Goal: Information Seeking & Learning: Learn about a topic

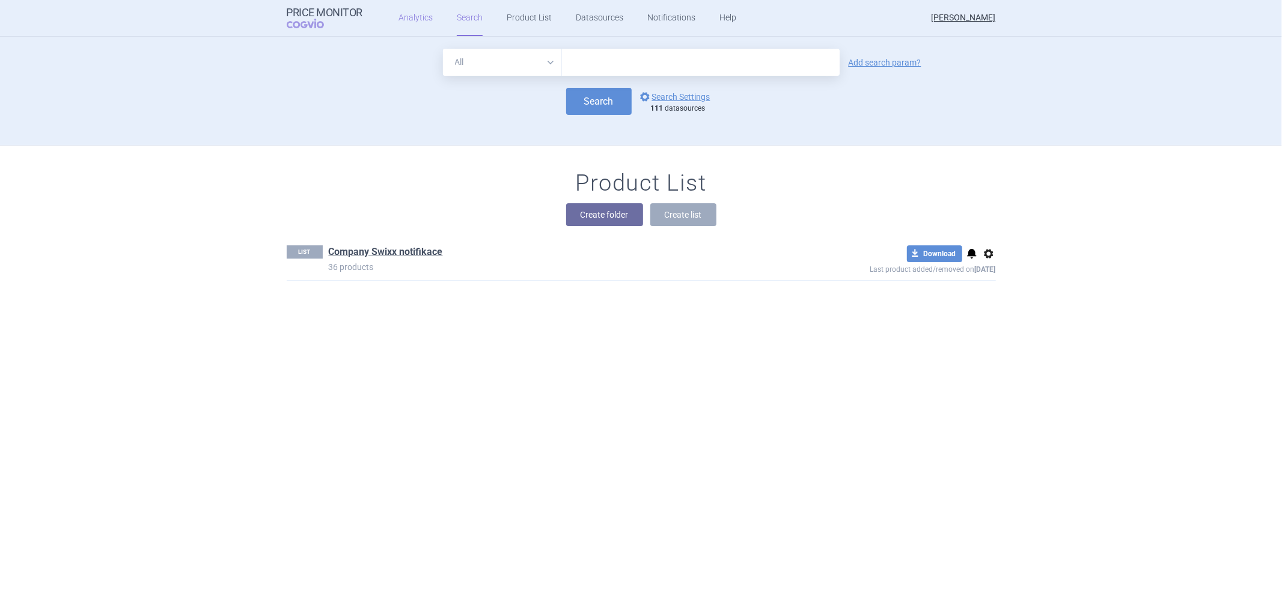
click at [419, 19] on link "Analytics" at bounding box center [416, 18] width 34 height 36
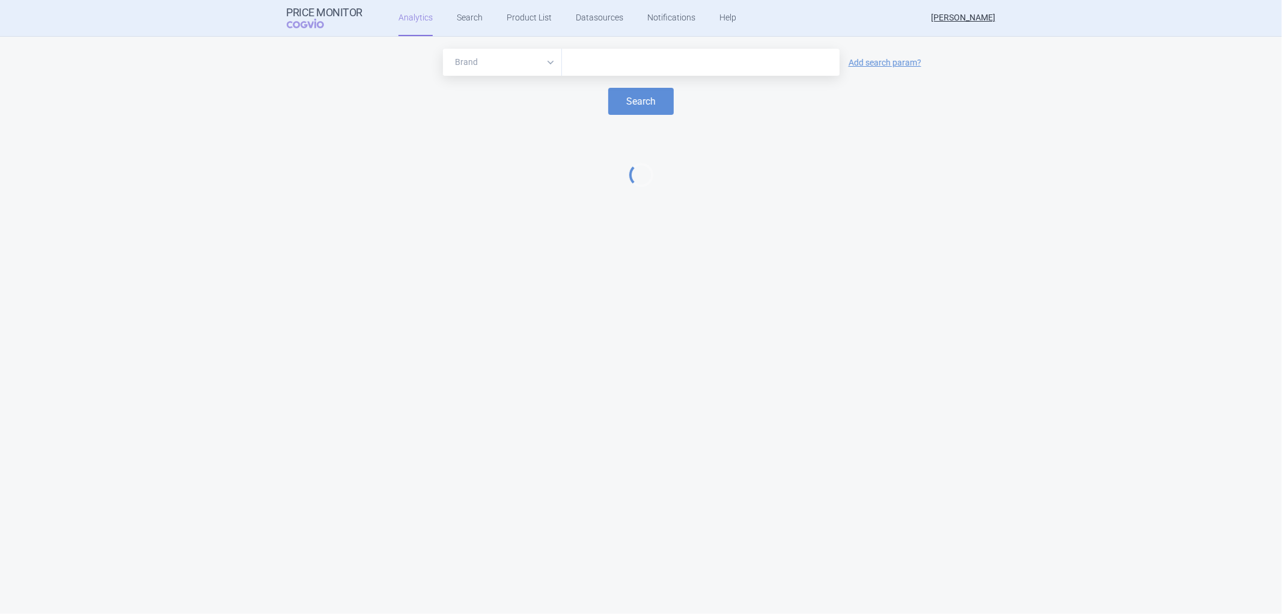
click at [592, 58] on input "text" at bounding box center [701, 63] width 266 height 16
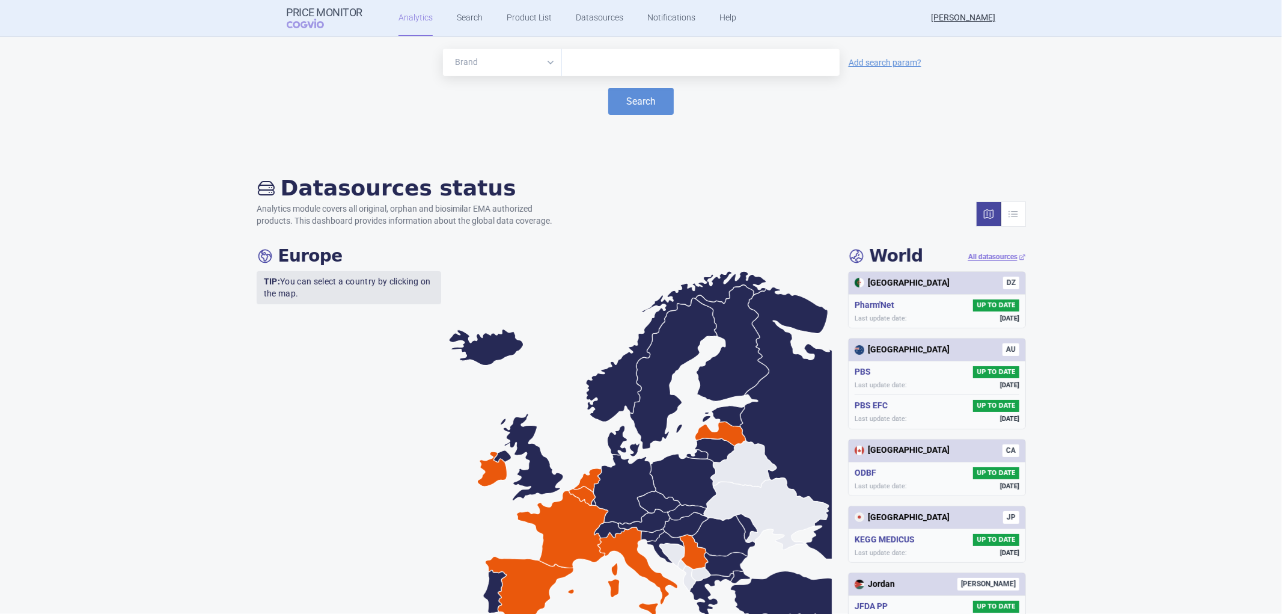
type input "a"
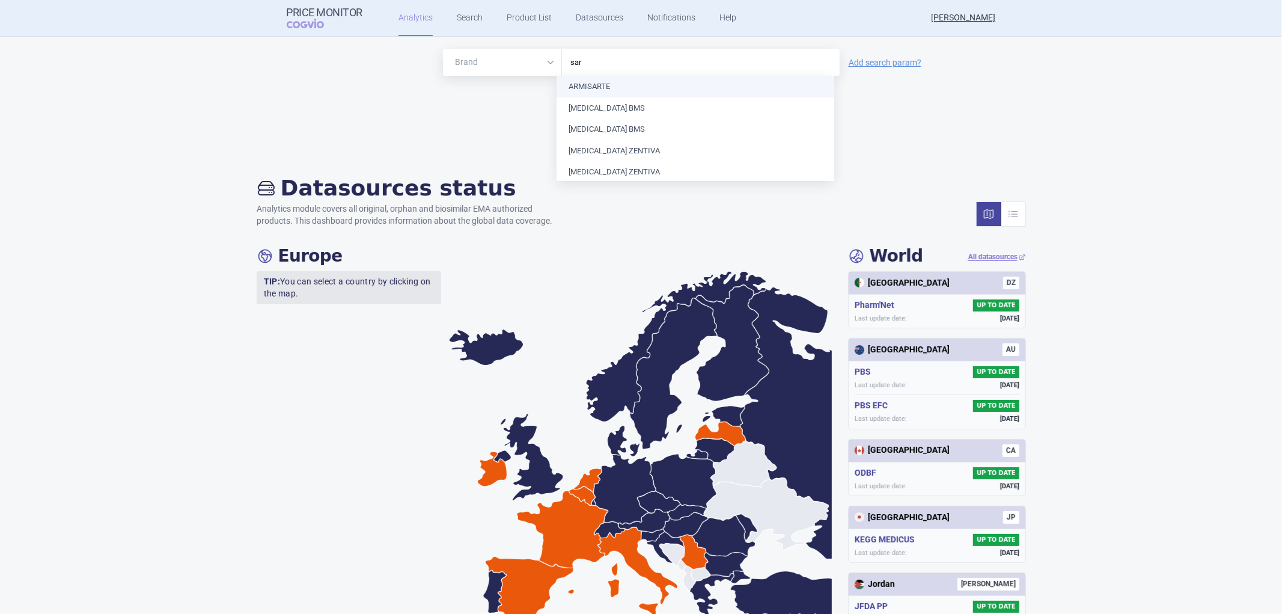
type input "sarc"
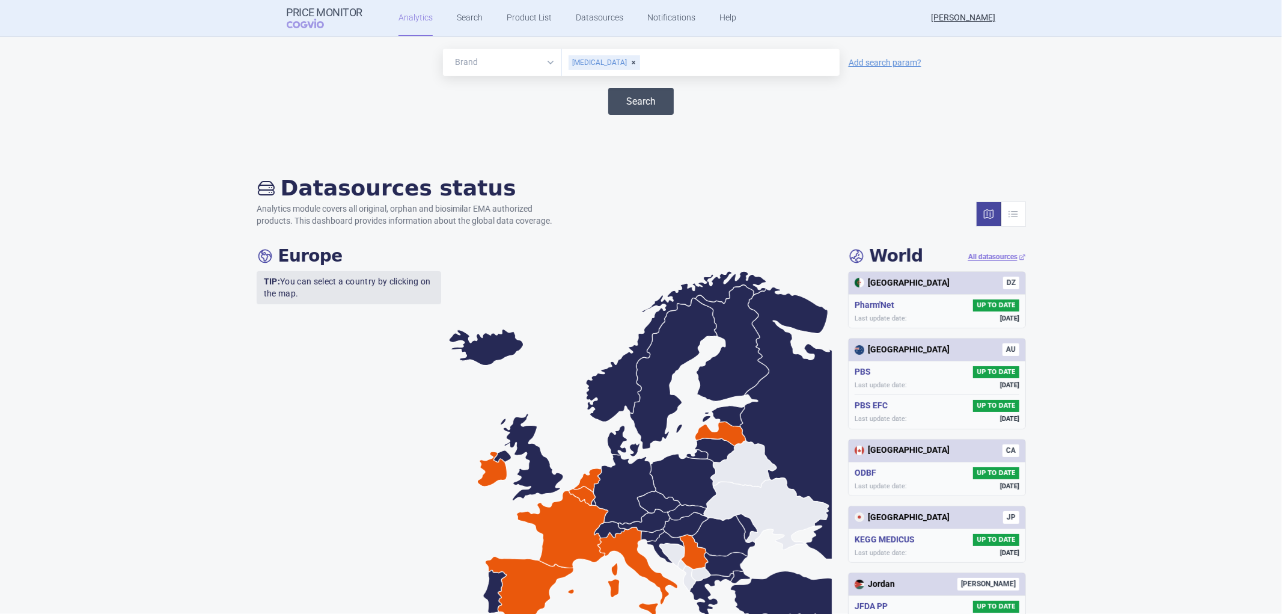
click at [632, 96] on button "Search" at bounding box center [641, 101] width 66 height 27
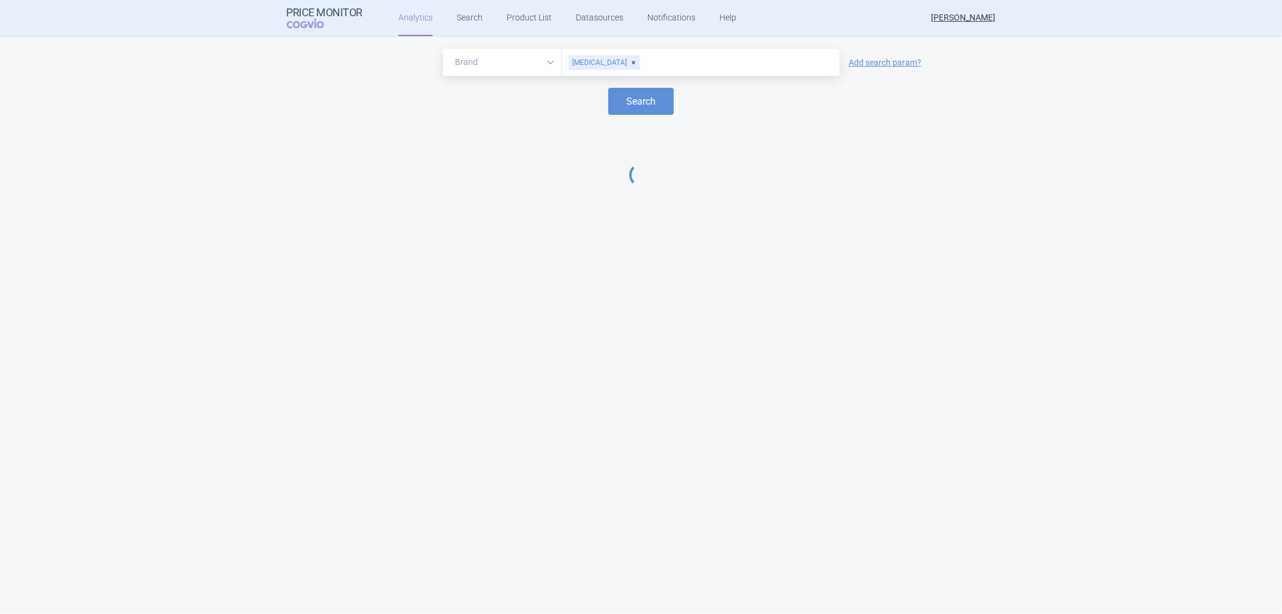
select select "EUR"
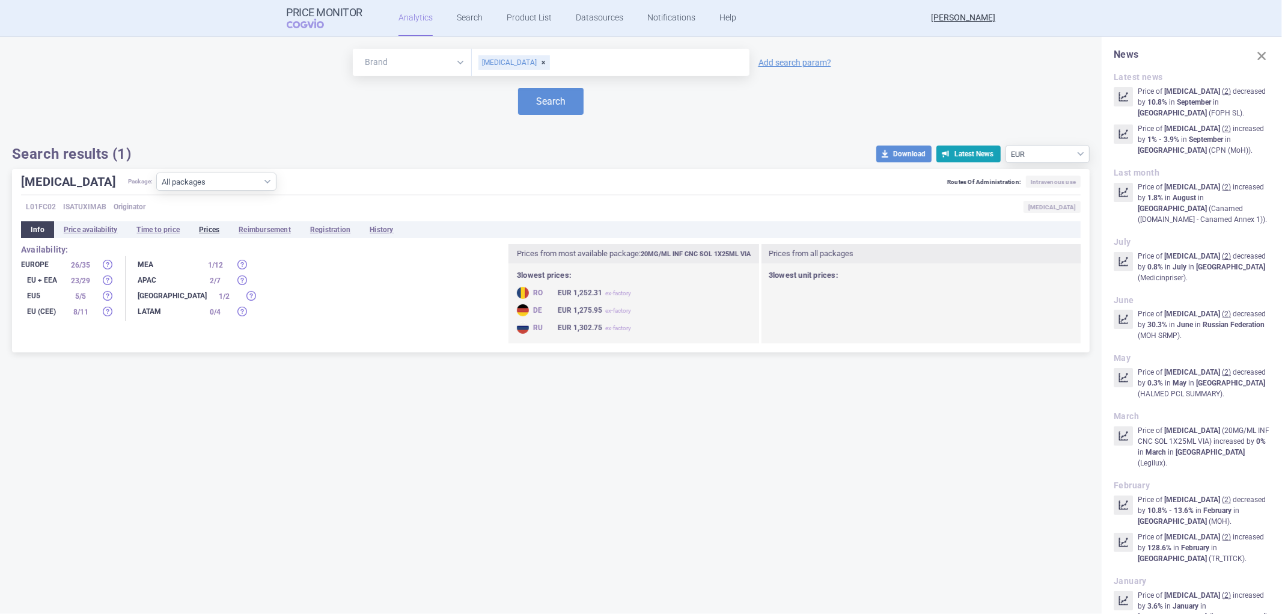
click at [213, 228] on li "Prices" at bounding box center [209, 229] width 40 height 17
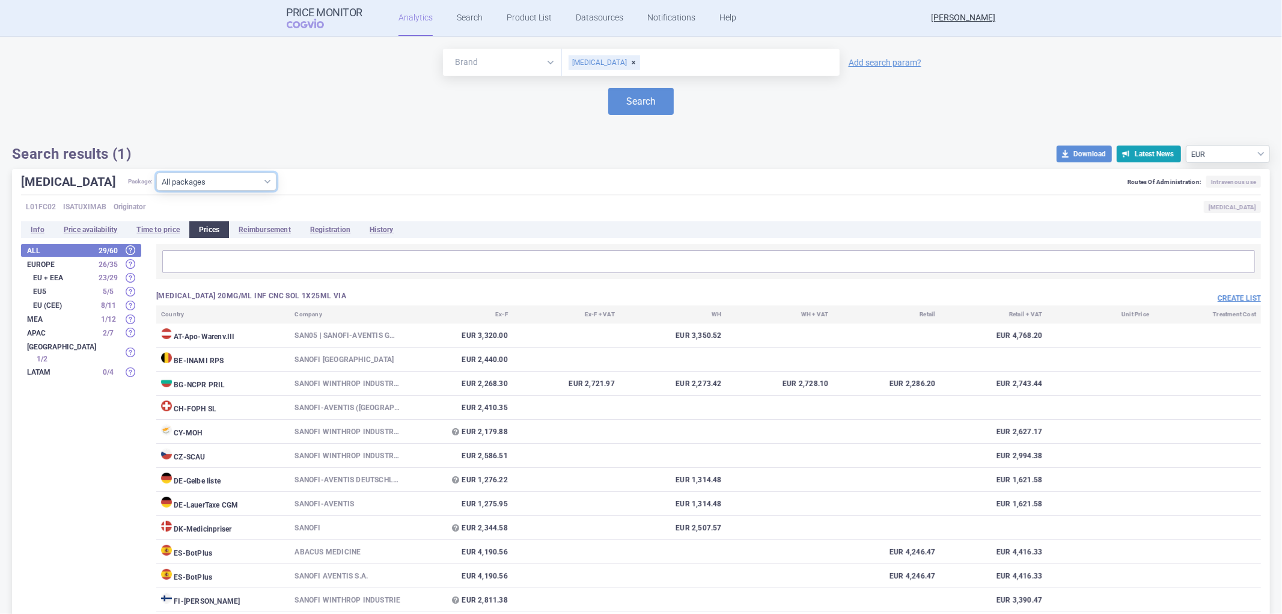
click at [230, 182] on select "All packages 20MG/ML INF CNC SOL 1X25ML VIA ( 36 ) 20MG/ML INF CNC SOL 1X5ML VI…" at bounding box center [216, 182] width 120 height 18
click at [156, 173] on select "All packages 20MG/ML INF CNC SOL 1X25ML VIA ( 36 ) 20MG/ML INF CNC SOL 1X5ML VI…" at bounding box center [216, 182] width 120 height 18
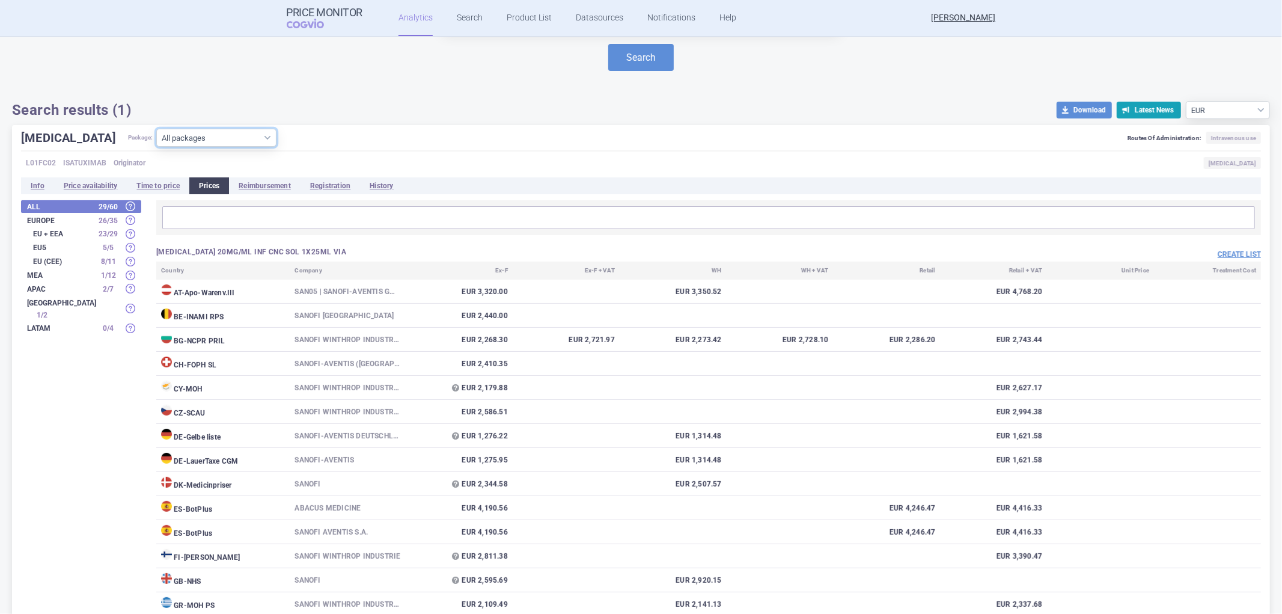
scroll to position [133, 0]
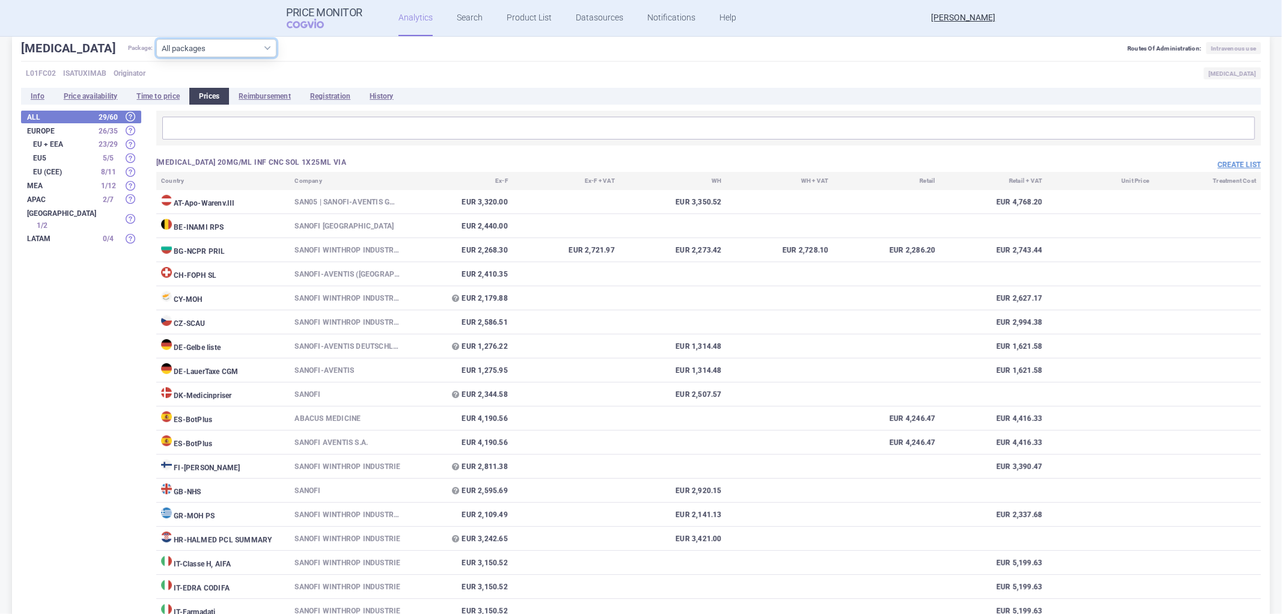
click at [229, 42] on select "All packages 20MG/ML INF CNC SOL 1X25ML VIA ( 36 ) 20MG/ML INF CNC SOL 1X5ML VI…" at bounding box center [216, 48] width 120 height 18
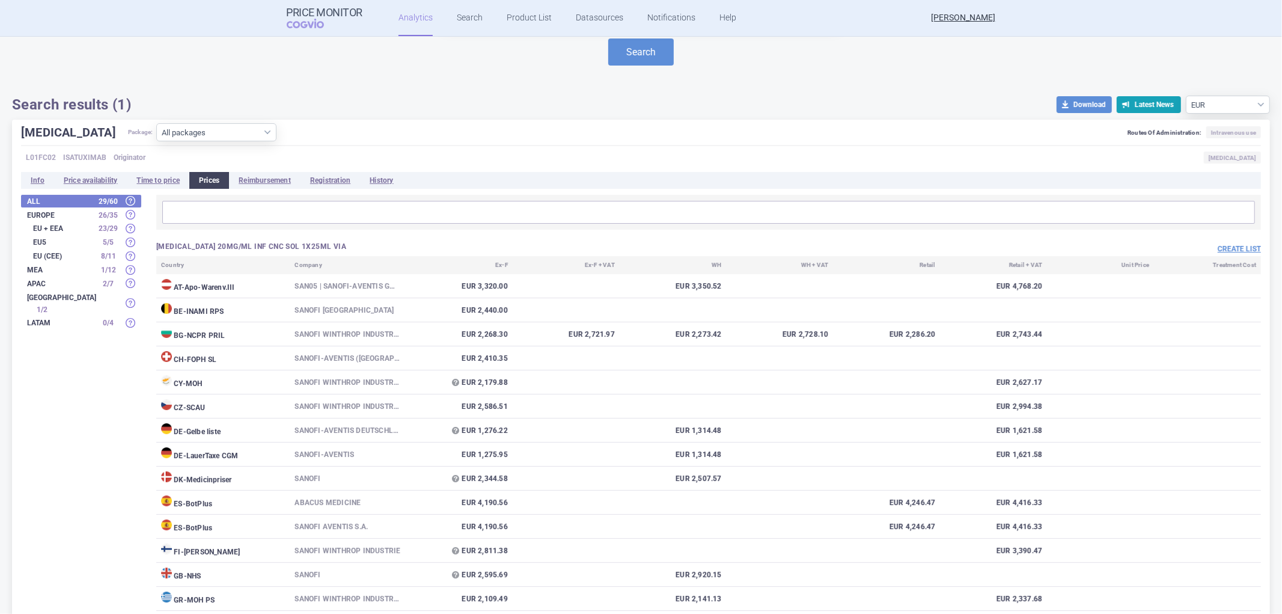
scroll to position [0, 0]
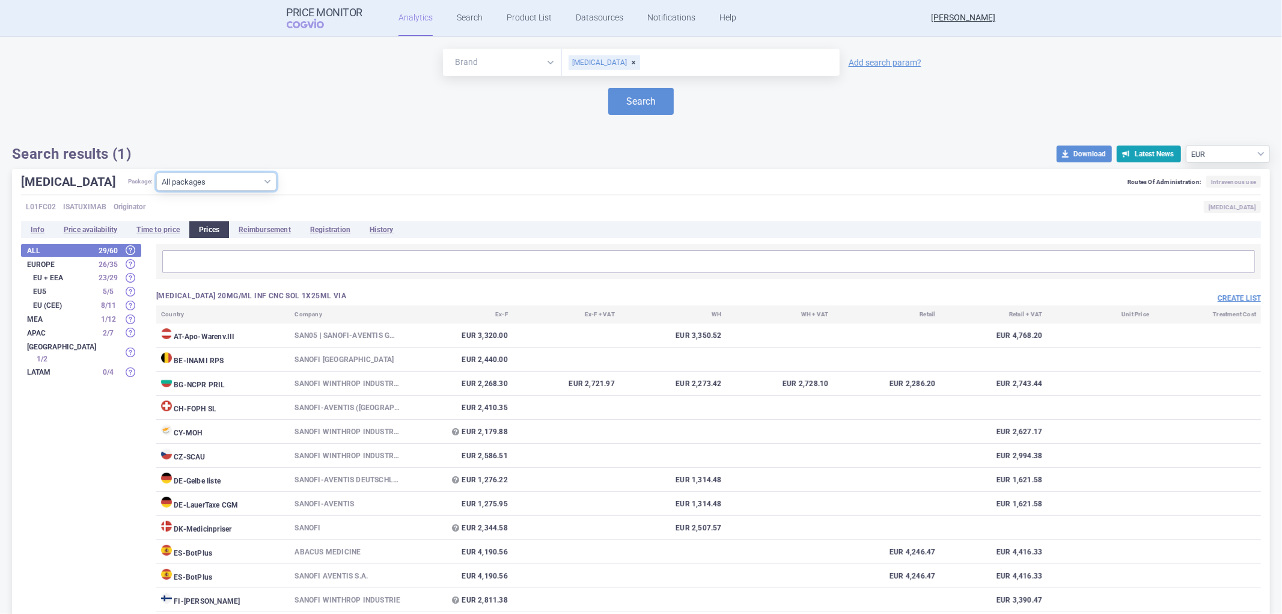
click at [231, 181] on select "All packages 20MG/ML INF CNC SOL 1X25ML VIA ( 36 ) 20MG/ML INF CNC SOL 1X5ML VI…" at bounding box center [216, 182] width 120 height 18
select select "6b860c3d-c530-4c8d-84c9-b6fc3950f1e5"
click at [156, 191] on select "All packages 20MG/ML INF CNC SOL 1X25ML VIA ( 36 ) 20MG/ML INF CNC SOL 1X5ML VI…" at bounding box center [216, 182] width 120 height 18
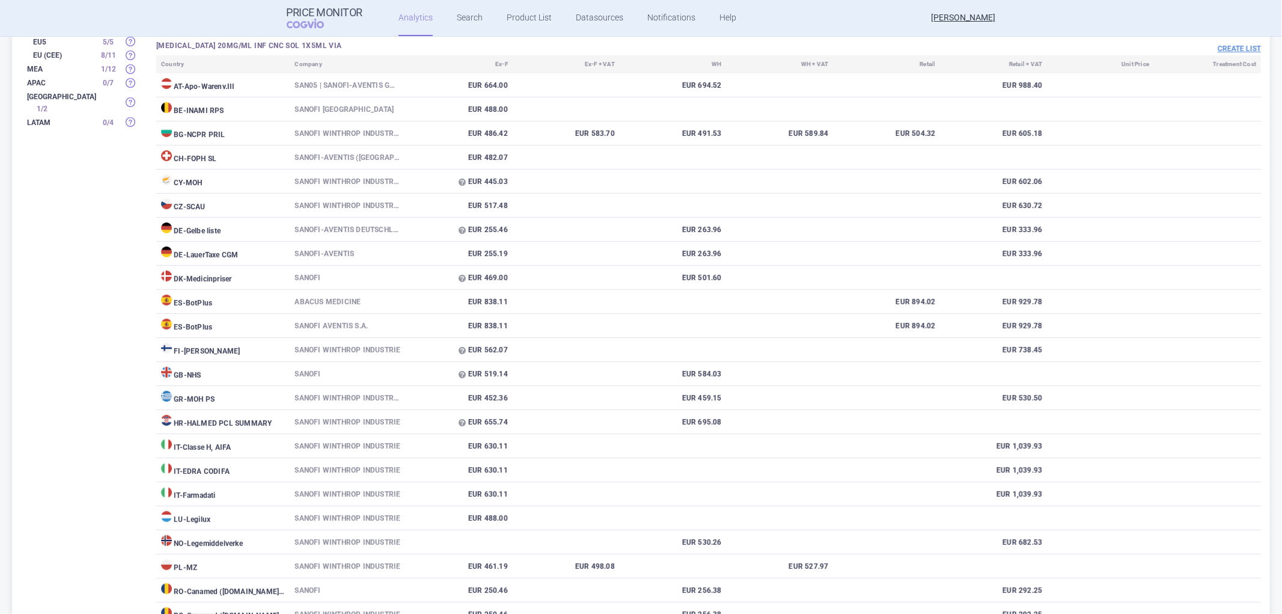
scroll to position [267, 0]
